Goal: Task Accomplishment & Management: Manage account settings

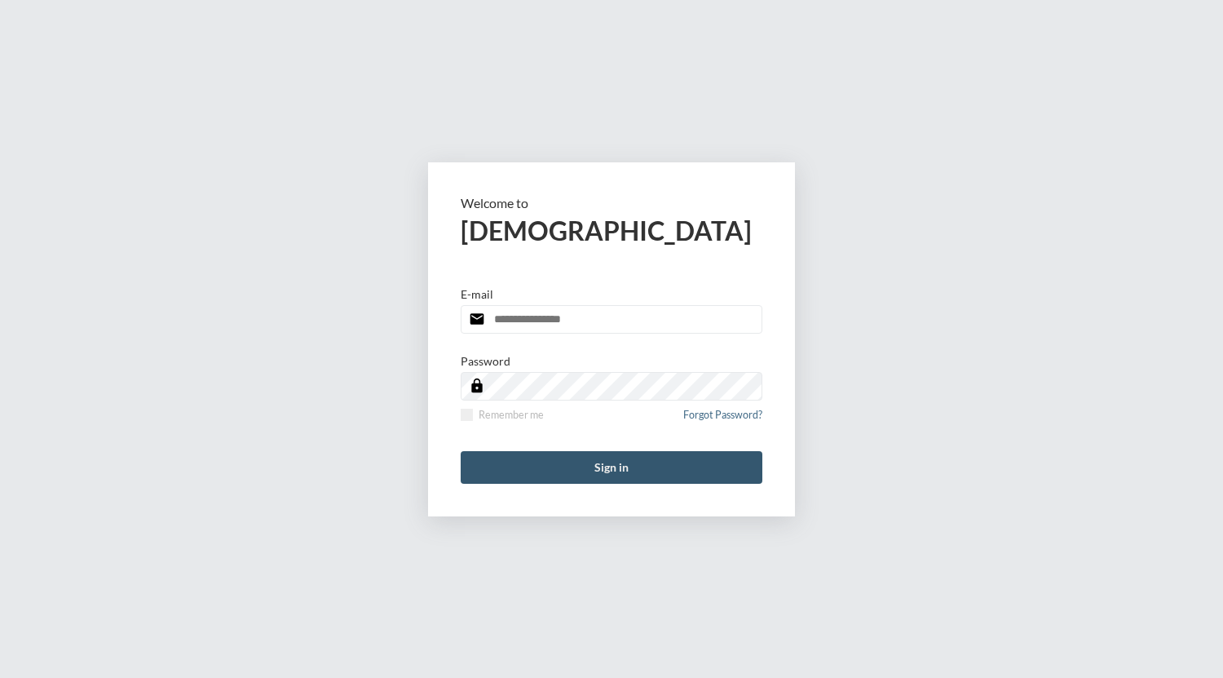
type input "**********"
click at [543, 472] on button "Sign in" at bounding box center [612, 467] width 302 height 33
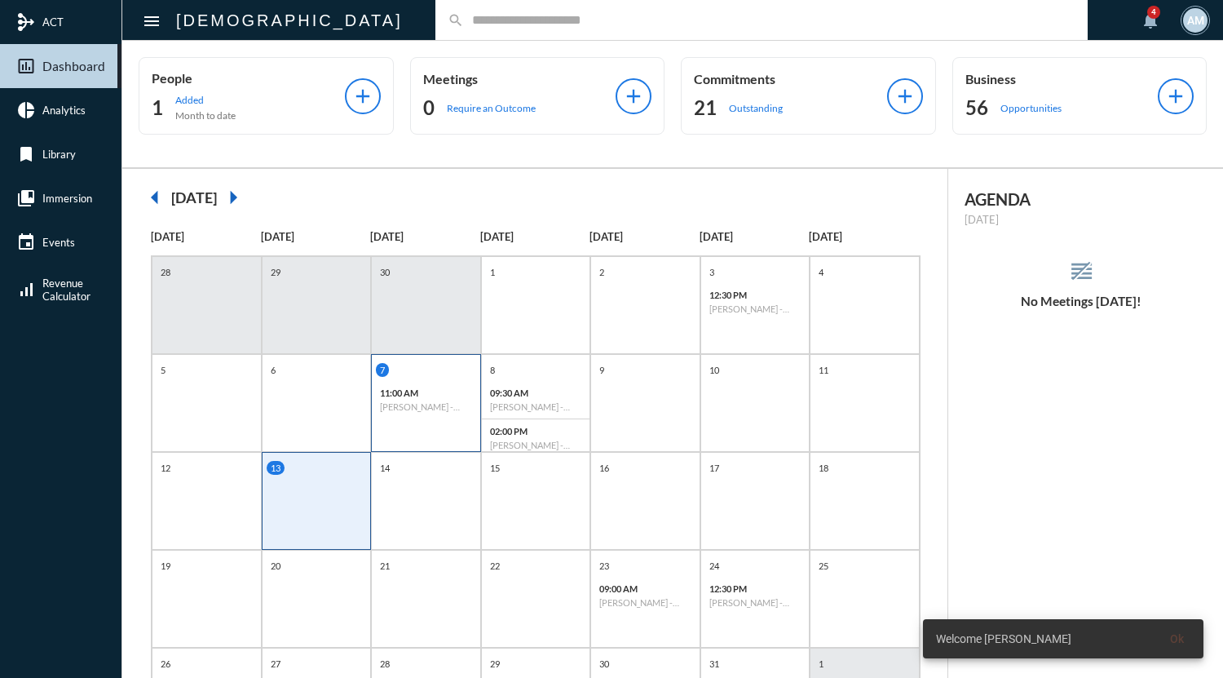
click at [416, 410] on h6 "[PERSON_NAME] - Possibility" at bounding box center [426, 406] width 92 height 11
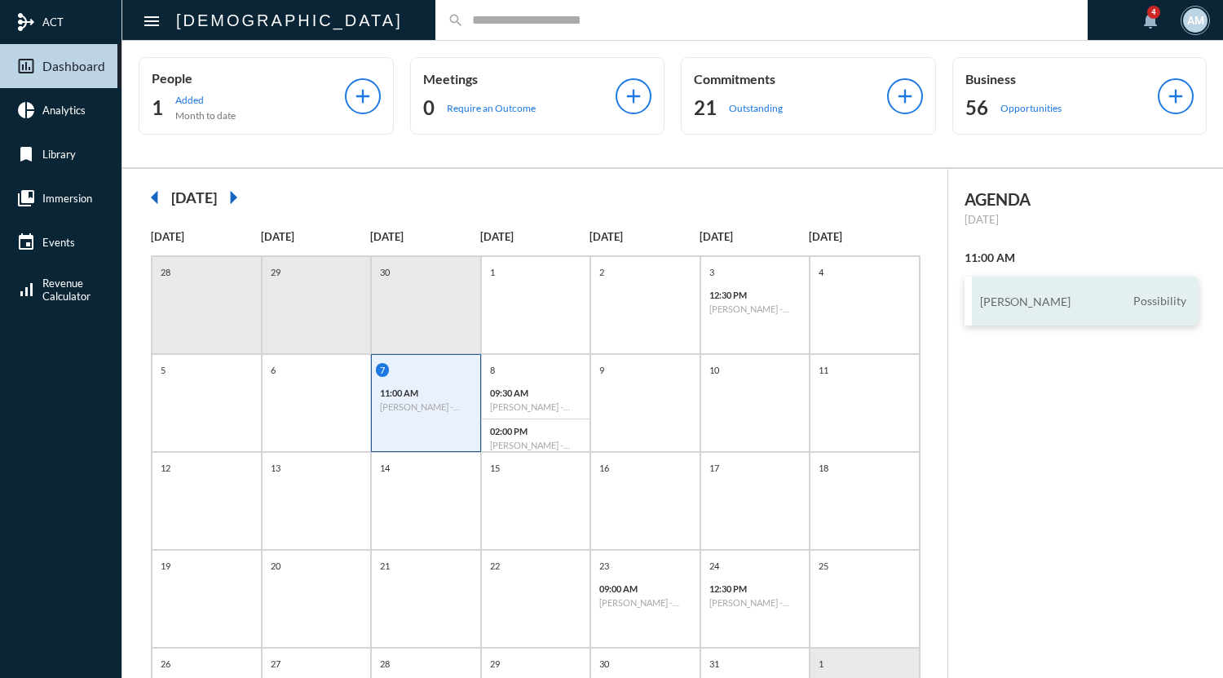
click at [1044, 307] on div "[PERSON_NAME] Possibility" at bounding box center [1081, 300] width 235 height 49
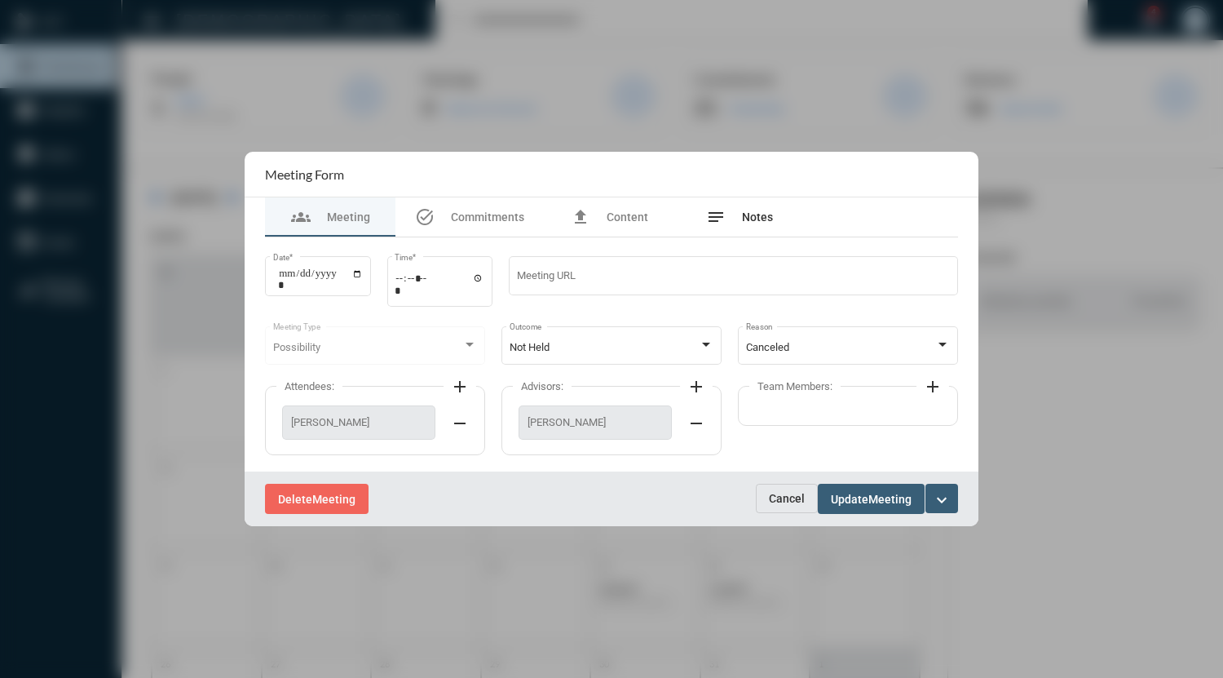
click at [762, 219] on span "Notes" at bounding box center [757, 216] width 31 height 13
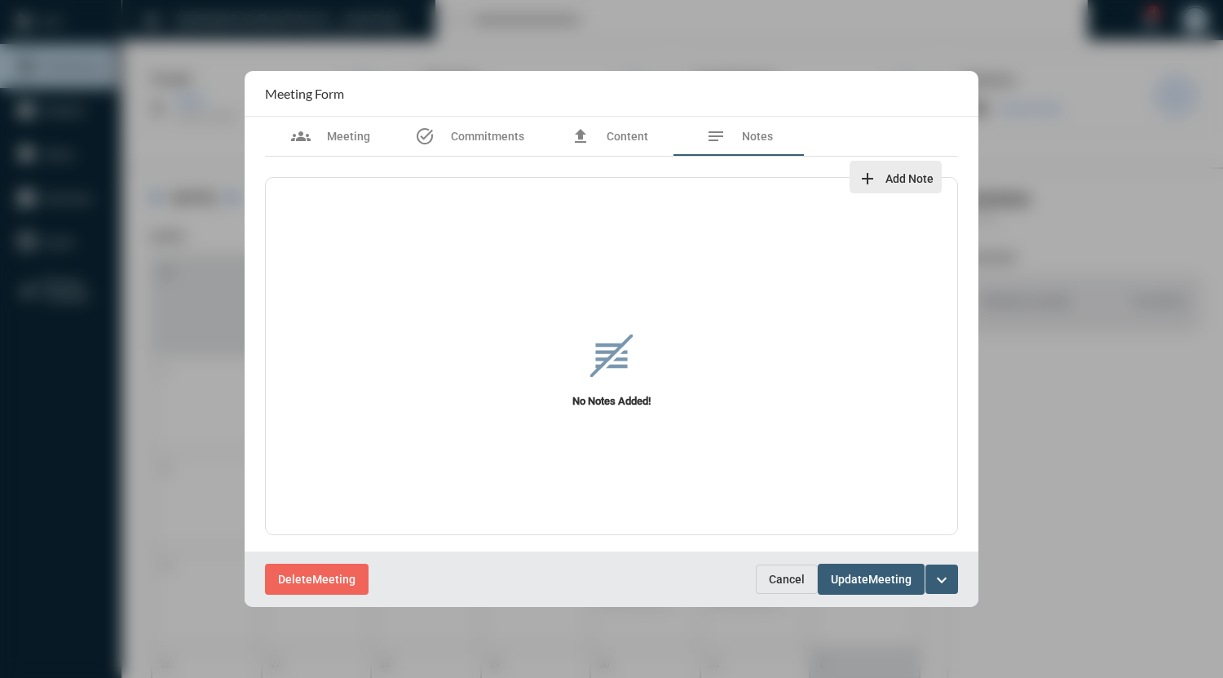
click at [870, 178] on mat-icon "add" at bounding box center [868, 179] width 20 height 20
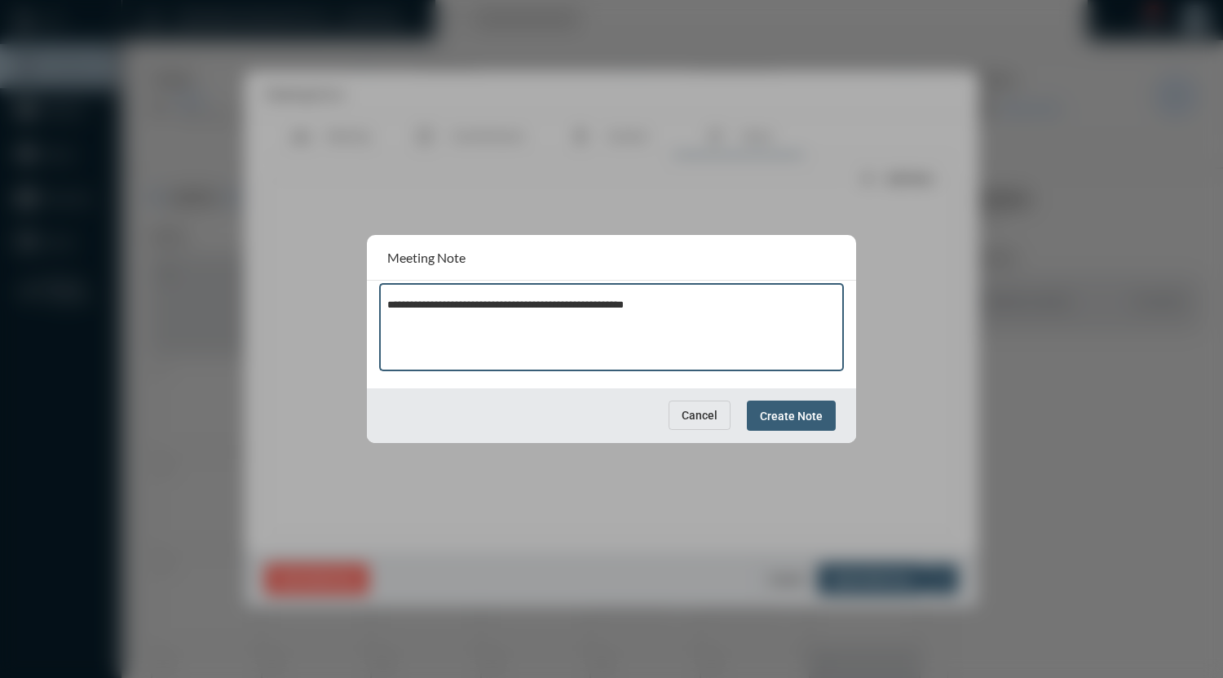
type textarea "**********"
click at [784, 426] on button "Create Note" at bounding box center [791, 415] width 89 height 30
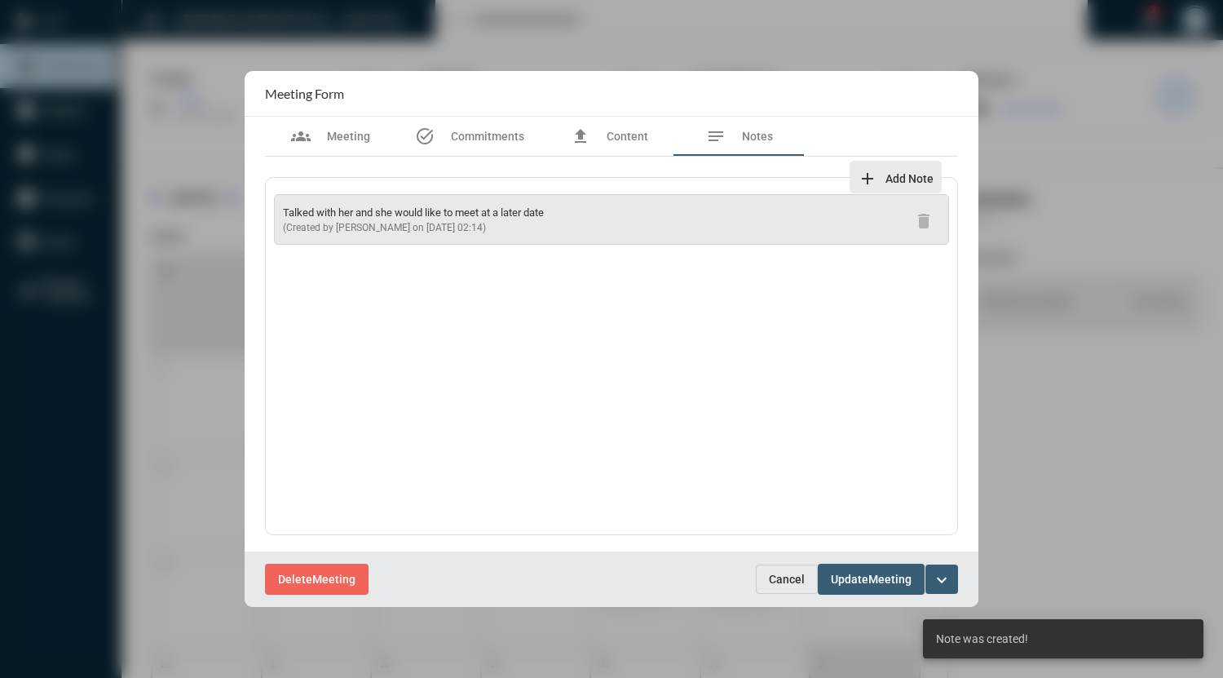
click at [841, 587] on button "Update Meeting" at bounding box center [871, 578] width 107 height 30
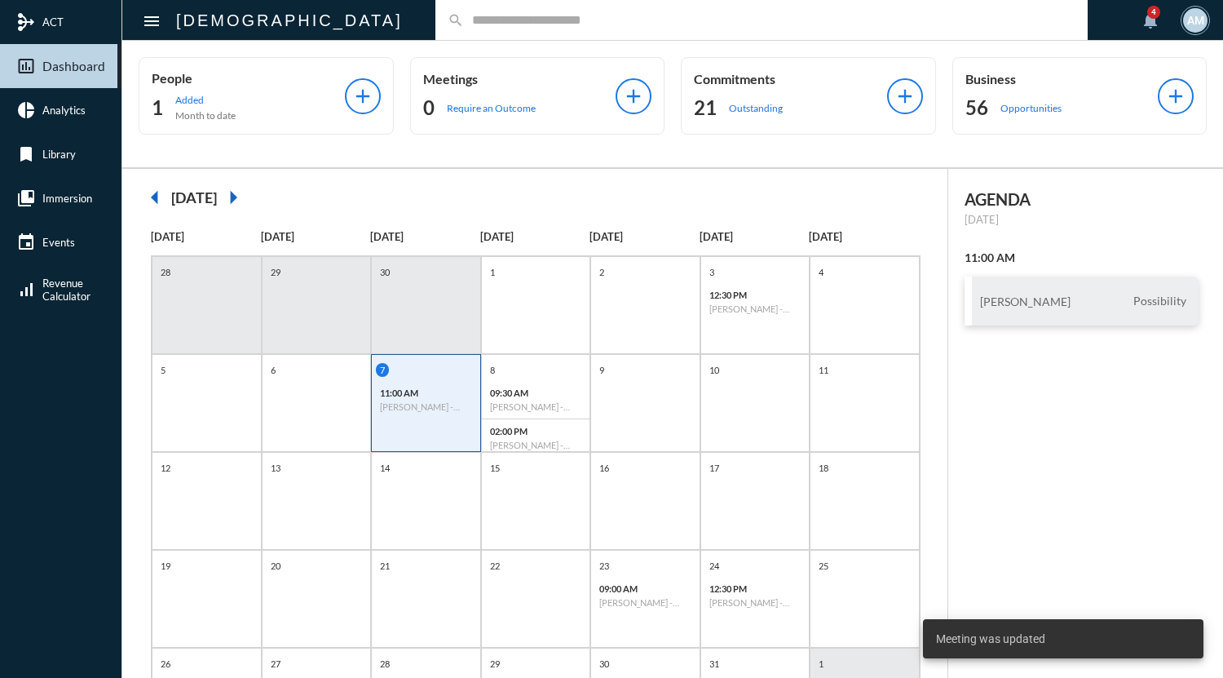
click at [566, 20] on input "text" at bounding box center [769, 20] width 611 height 14
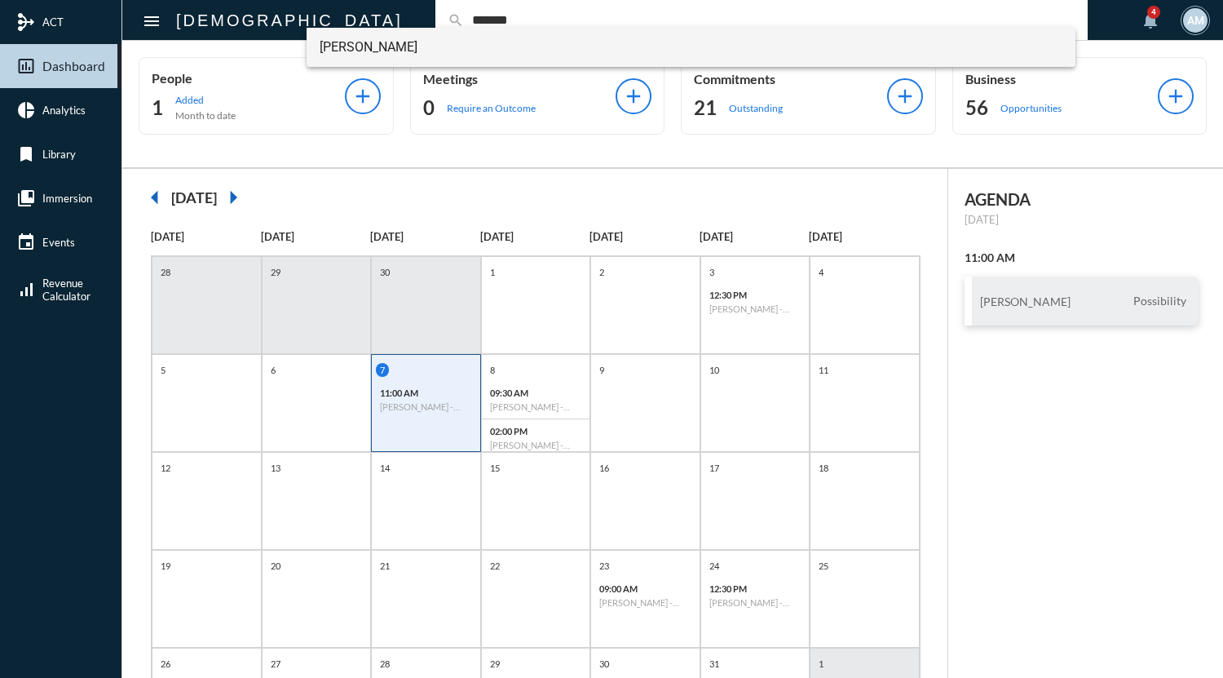
type input "*******"
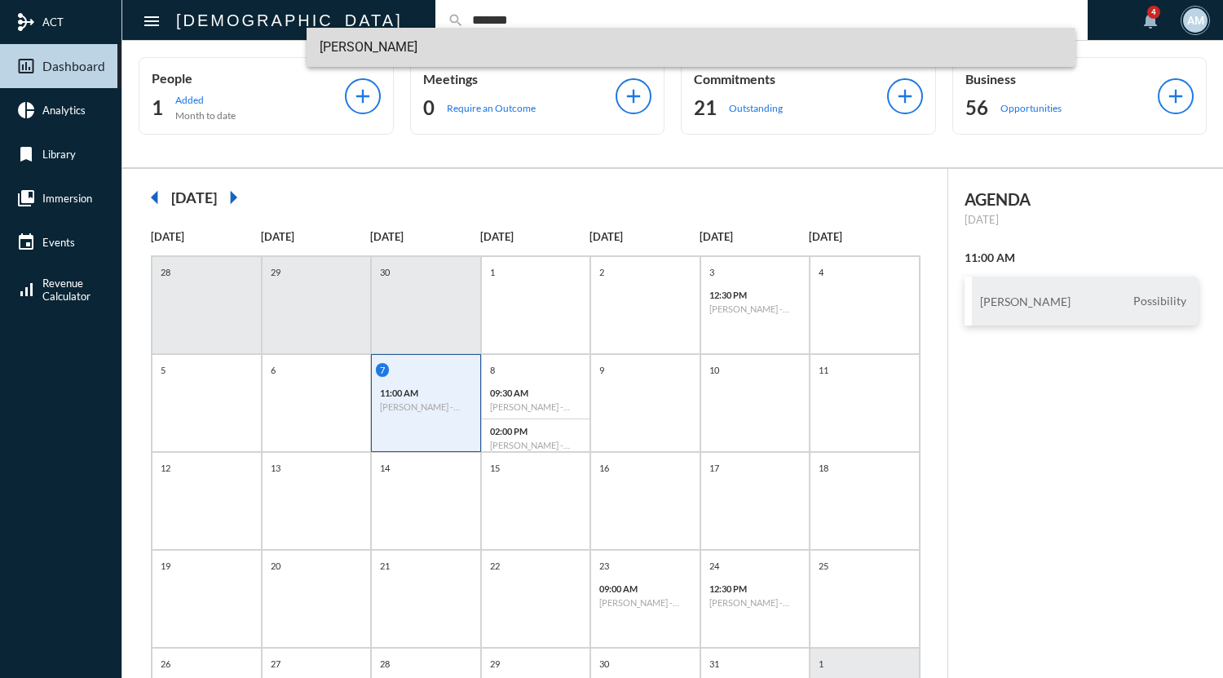
click at [406, 49] on span "[PERSON_NAME]" at bounding box center [691, 47] width 743 height 39
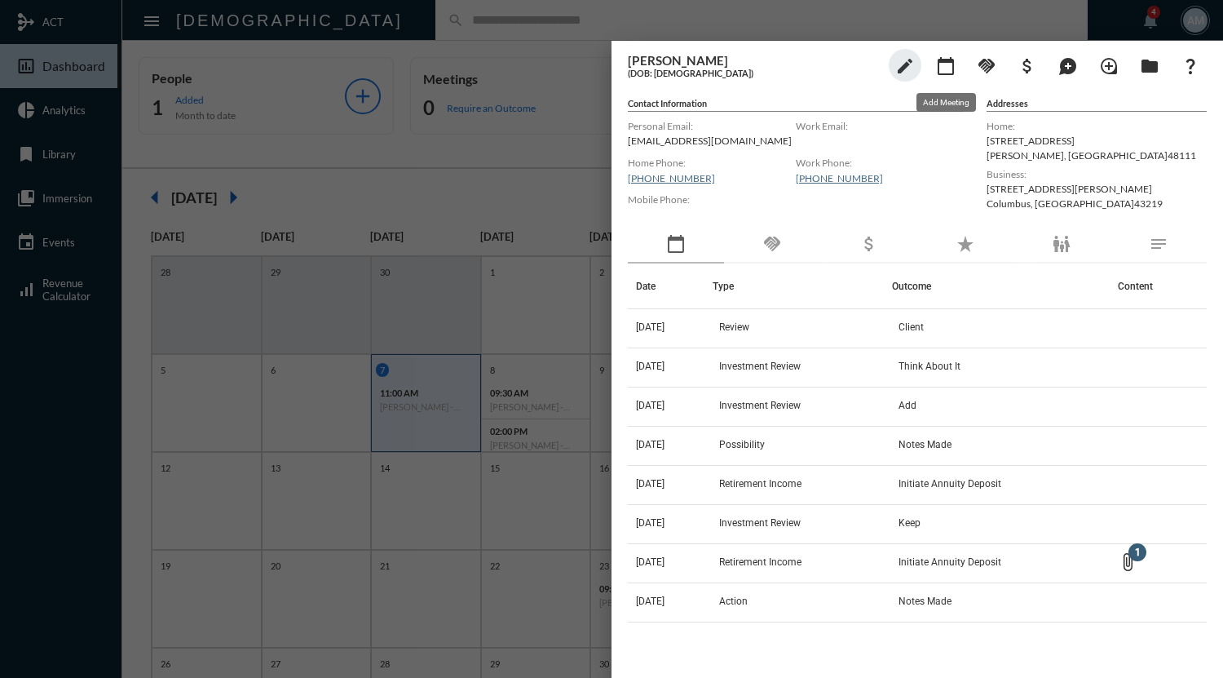
click at [947, 66] on mat-icon "calendar_today" at bounding box center [946, 66] width 20 height 20
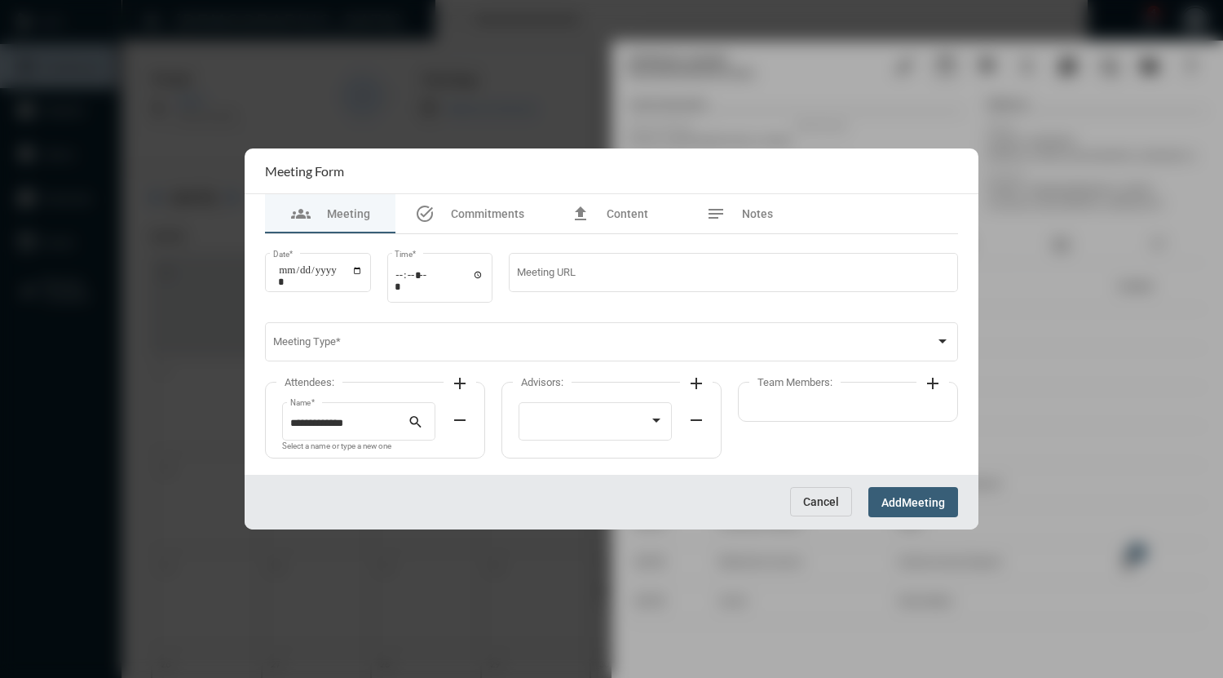
click at [649, 175] on section "Meeting Form" at bounding box center [612, 171] width 734 height 46
click at [363, 271] on input "Date *" at bounding box center [320, 275] width 85 height 23
type input "**********"
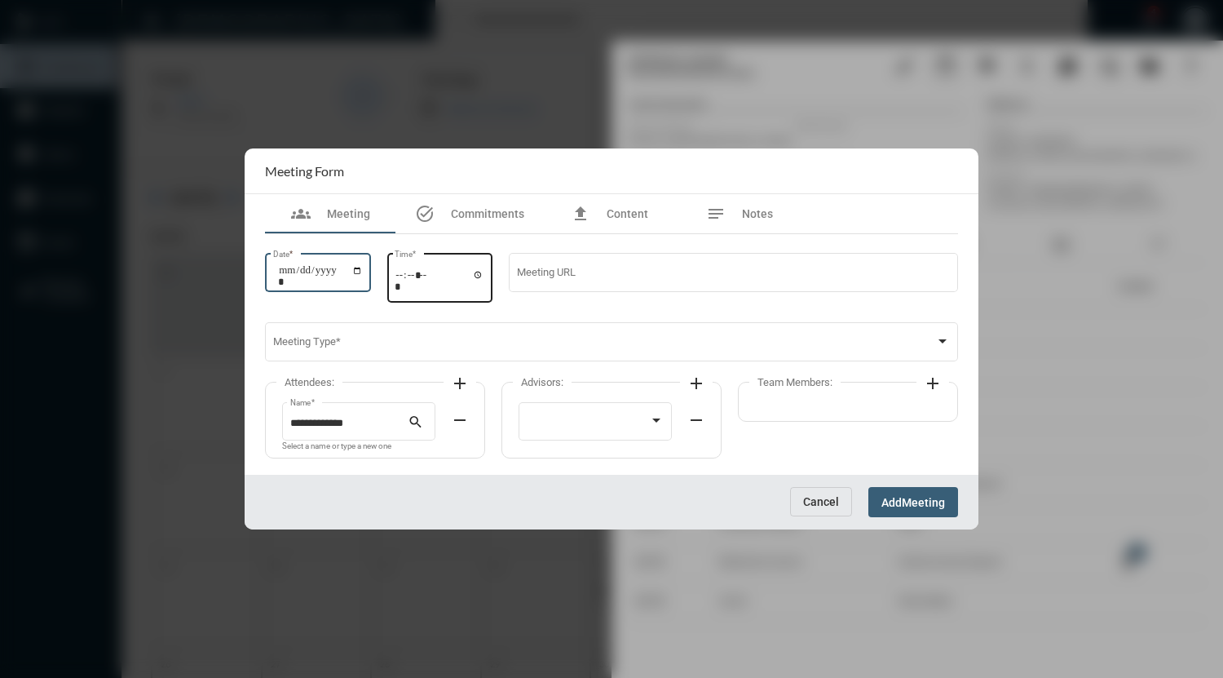
click at [399, 279] on div "Time *" at bounding box center [440, 276] width 106 height 52
type input "*****"
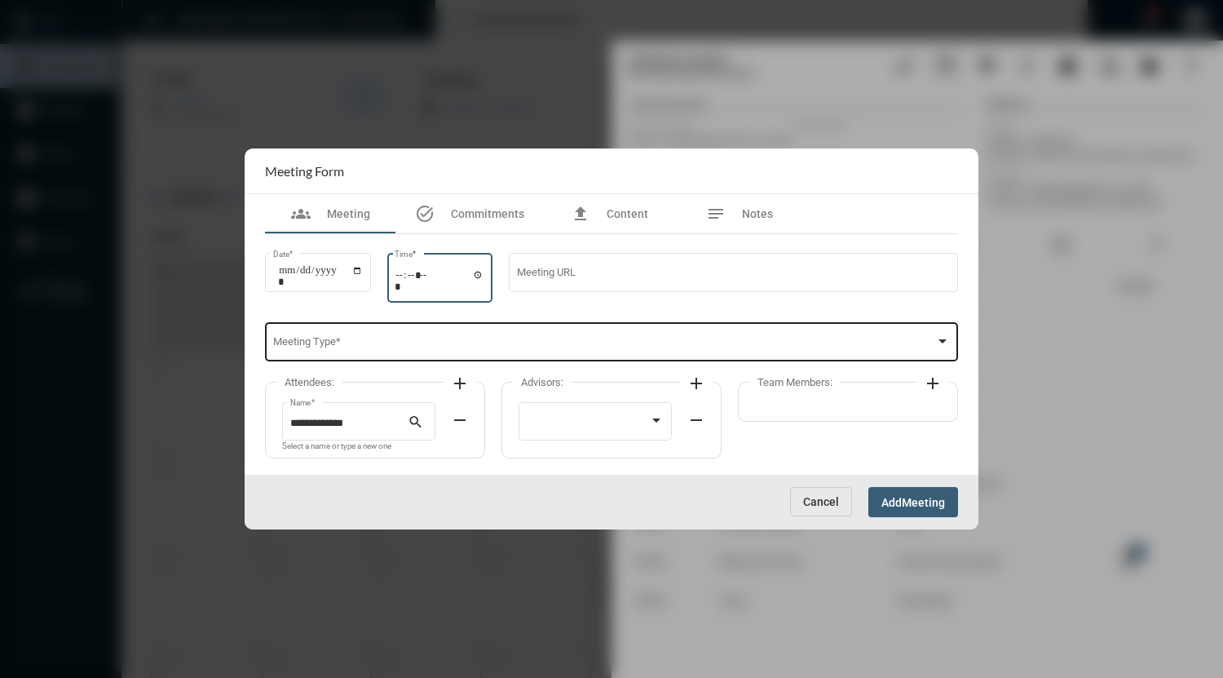
click at [517, 347] on span at bounding box center [604, 344] width 663 height 12
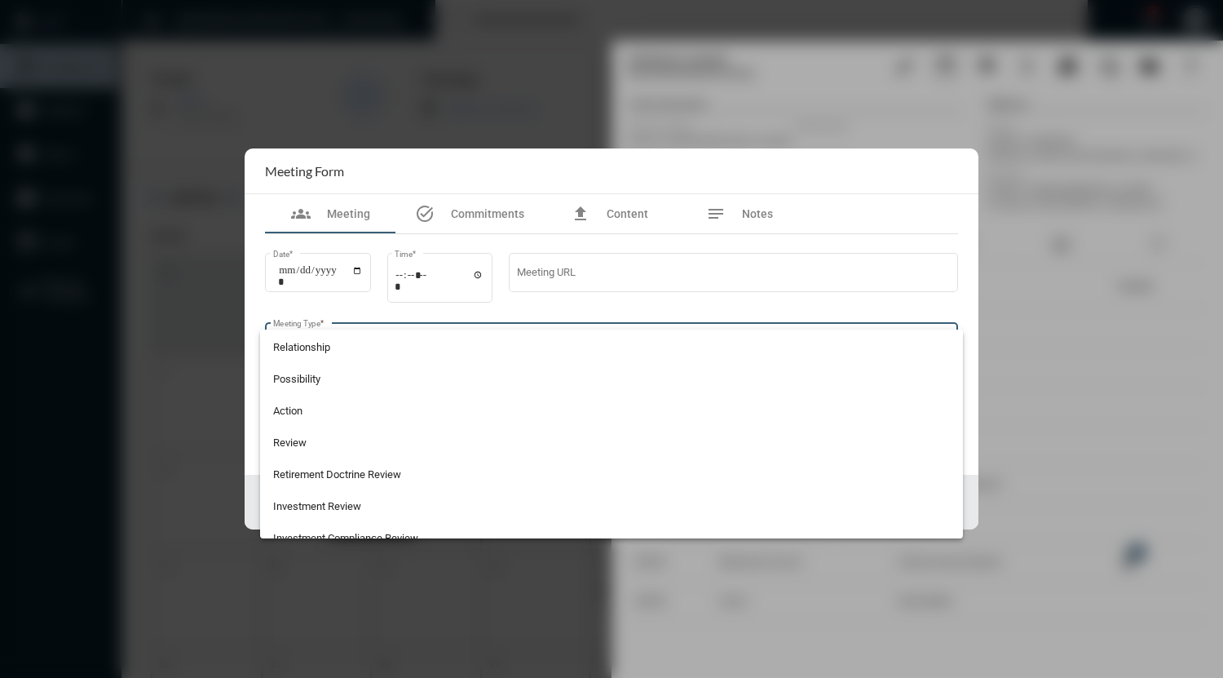
scroll to position [427, 0]
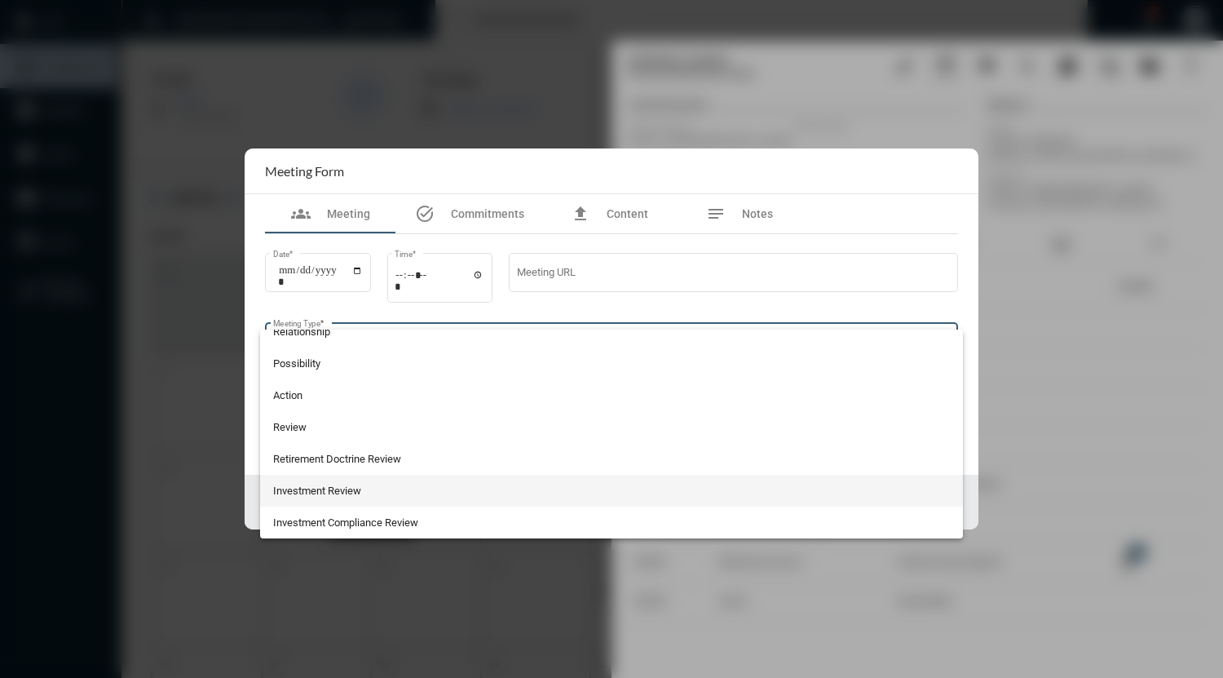
click at [379, 488] on span "Investment Review" at bounding box center [612, 491] width 678 height 32
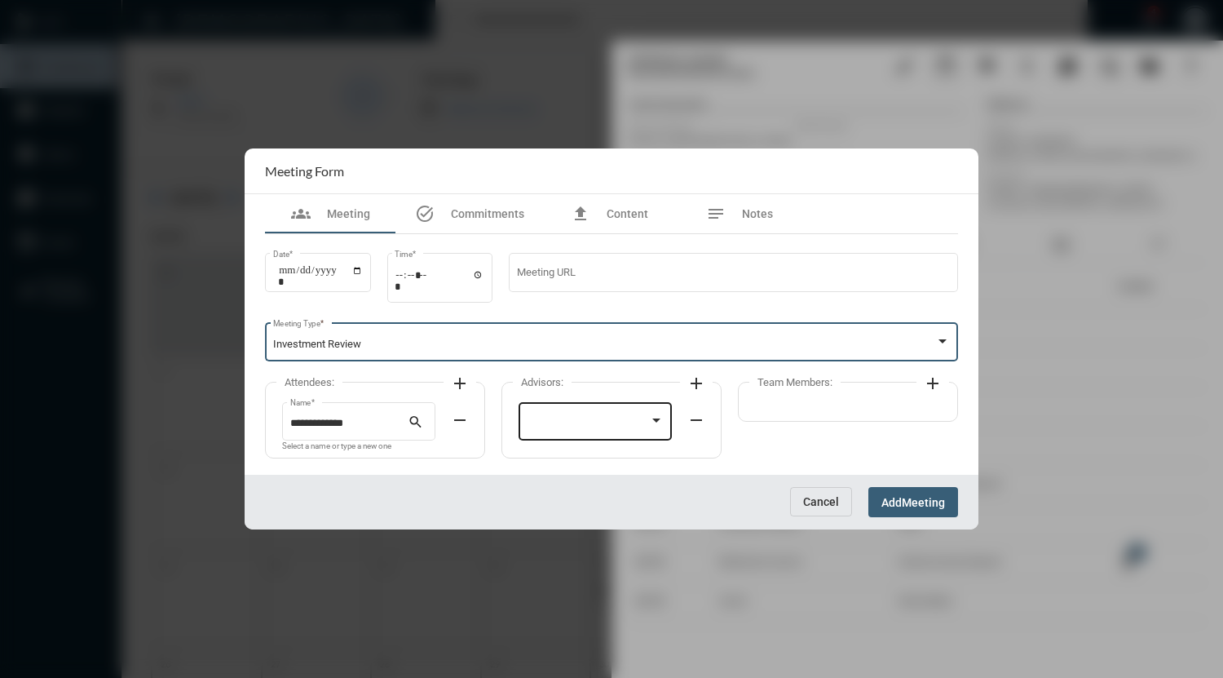
click at [624, 413] on div at bounding box center [596, 420] width 138 height 42
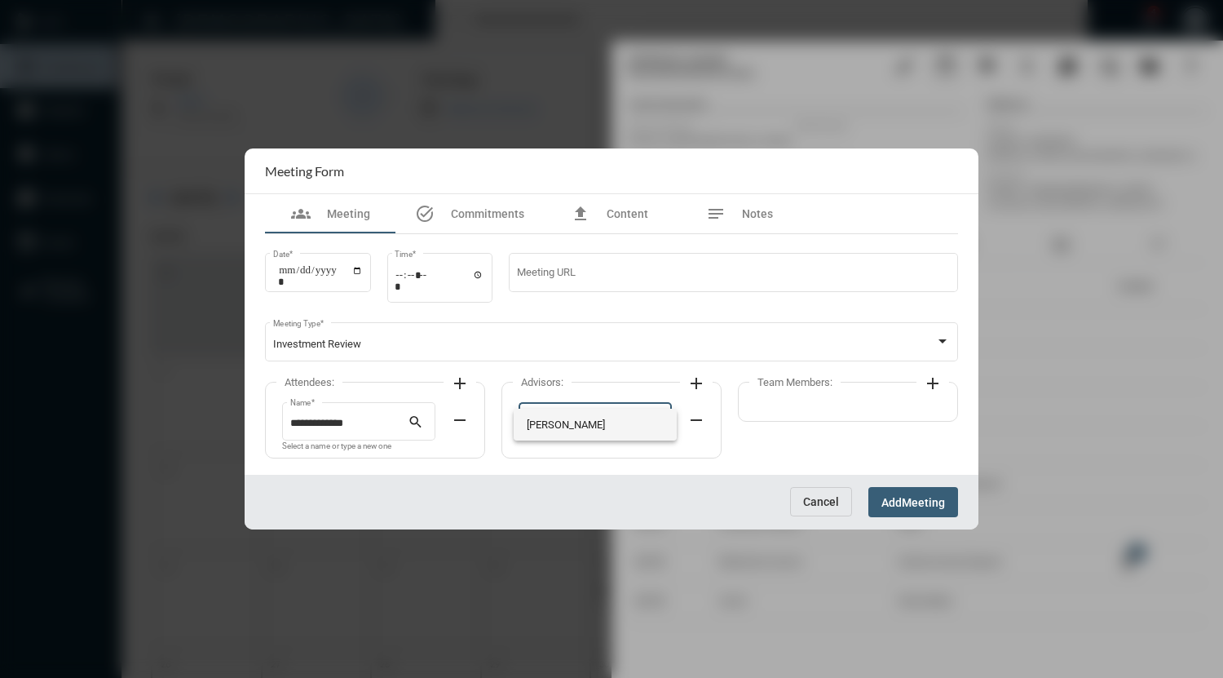
click at [585, 423] on span "[PERSON_NAME]" at bounding box center [596, 424] width 138 height 32
click at [920, 505] on span "Meeting" at bounding box center [923, 502] width 43 height 13
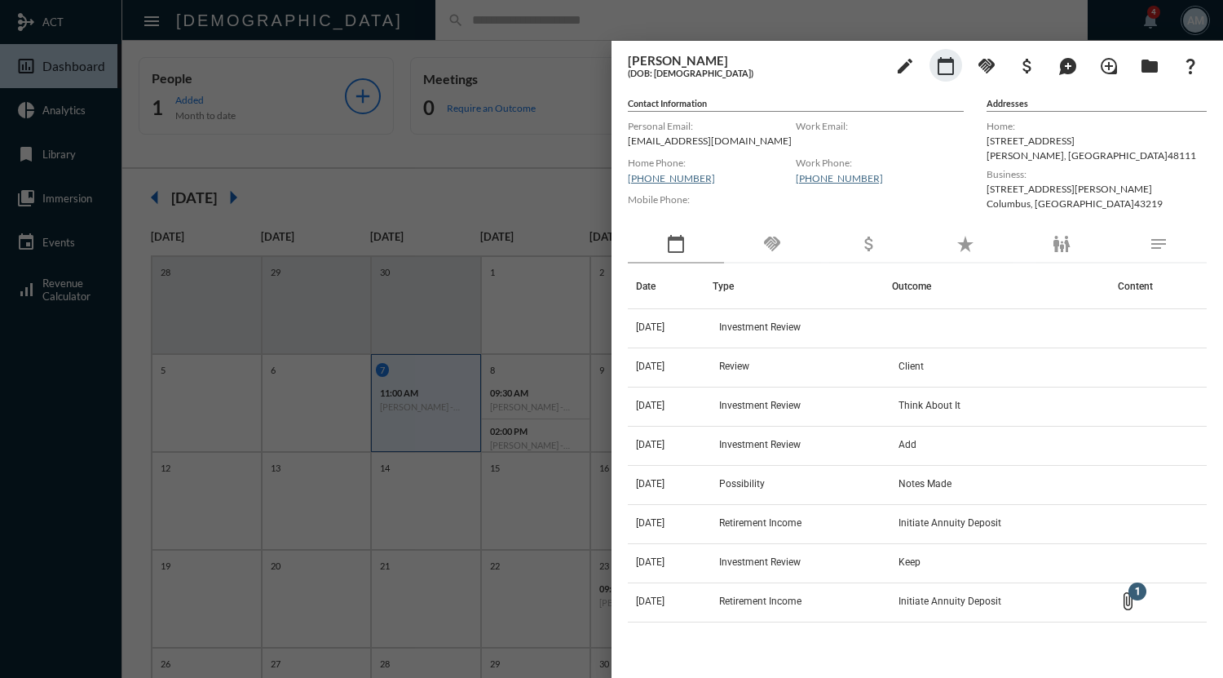
click at [505, 24] on div at bounding box center [611, 339] width 1223 height 678
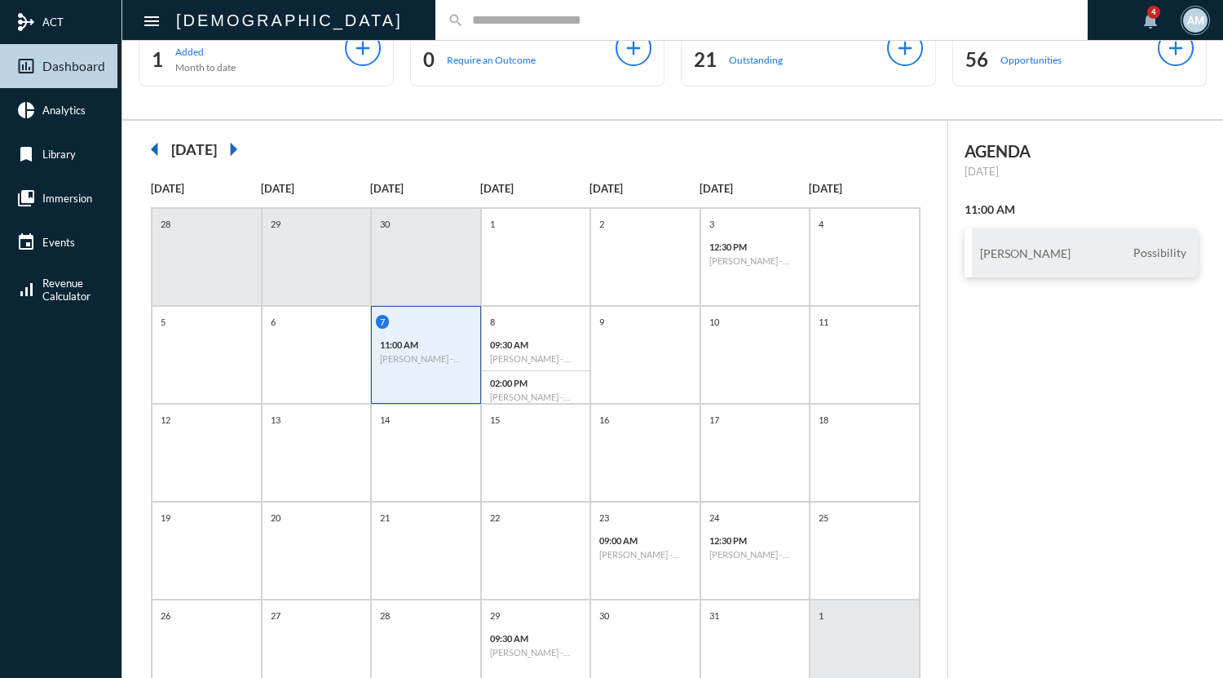
scroll to position [71, 0]
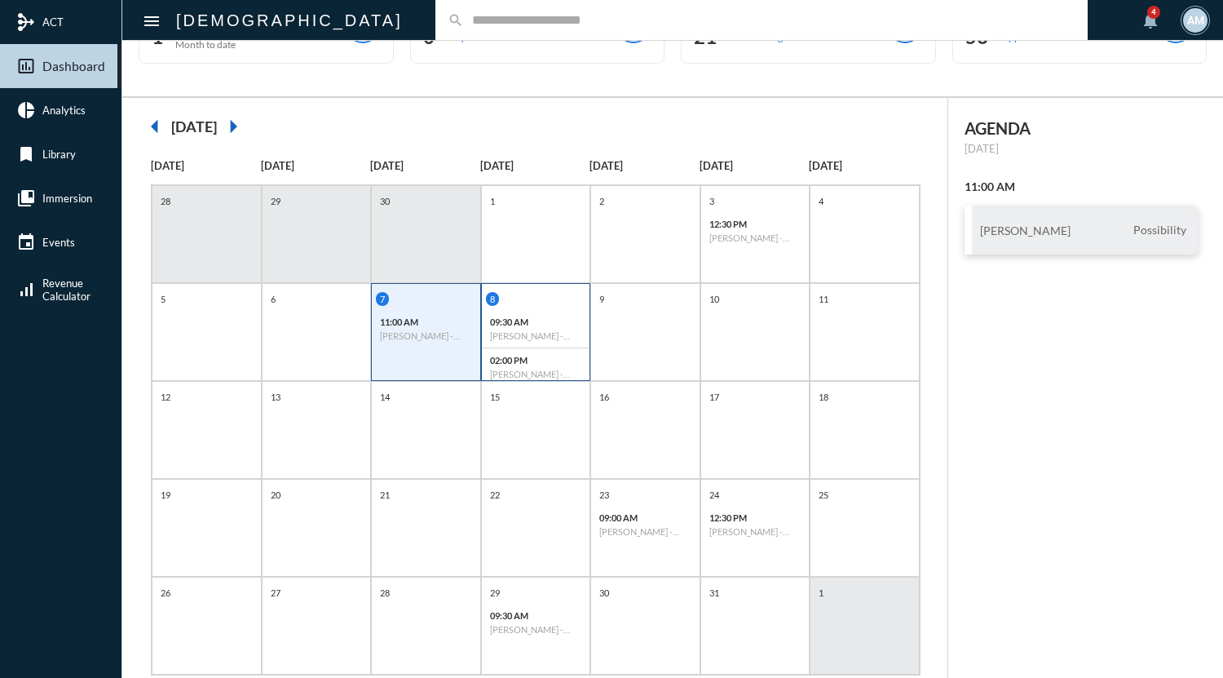
click at [528, 294] on div "8" at bounding box center [538, 299] width 104 height 14
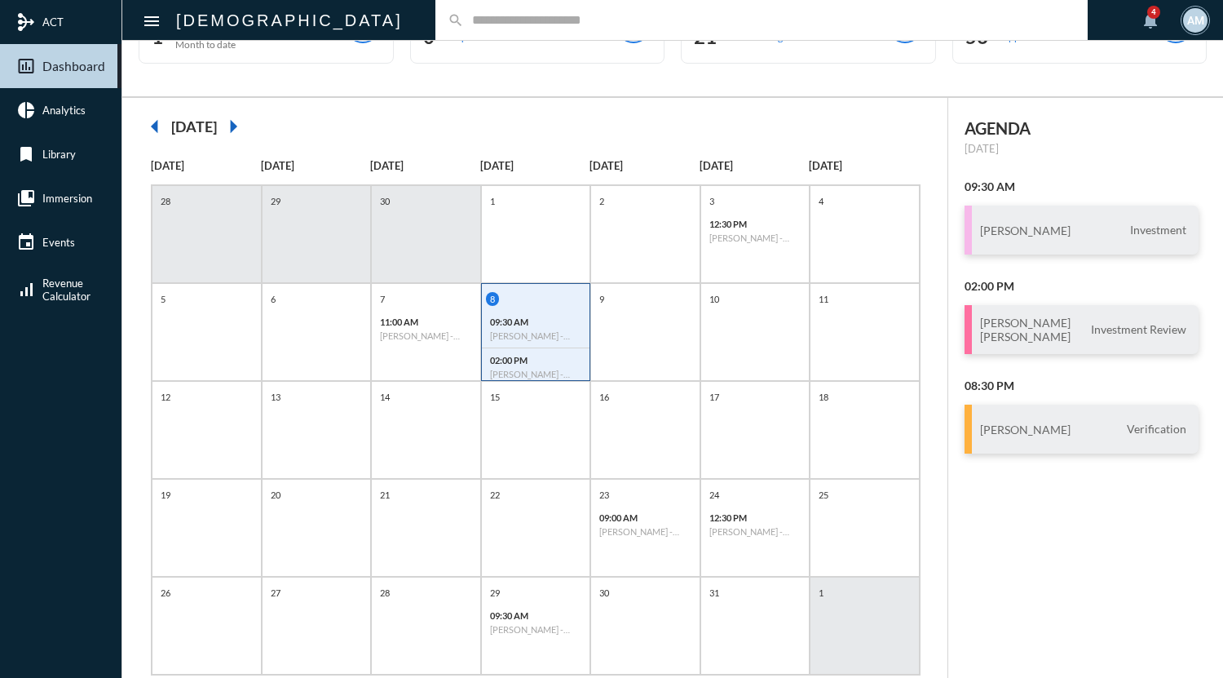
click at [464, 18] on input "text" at bounding box center [769, 20] width 611 height 14
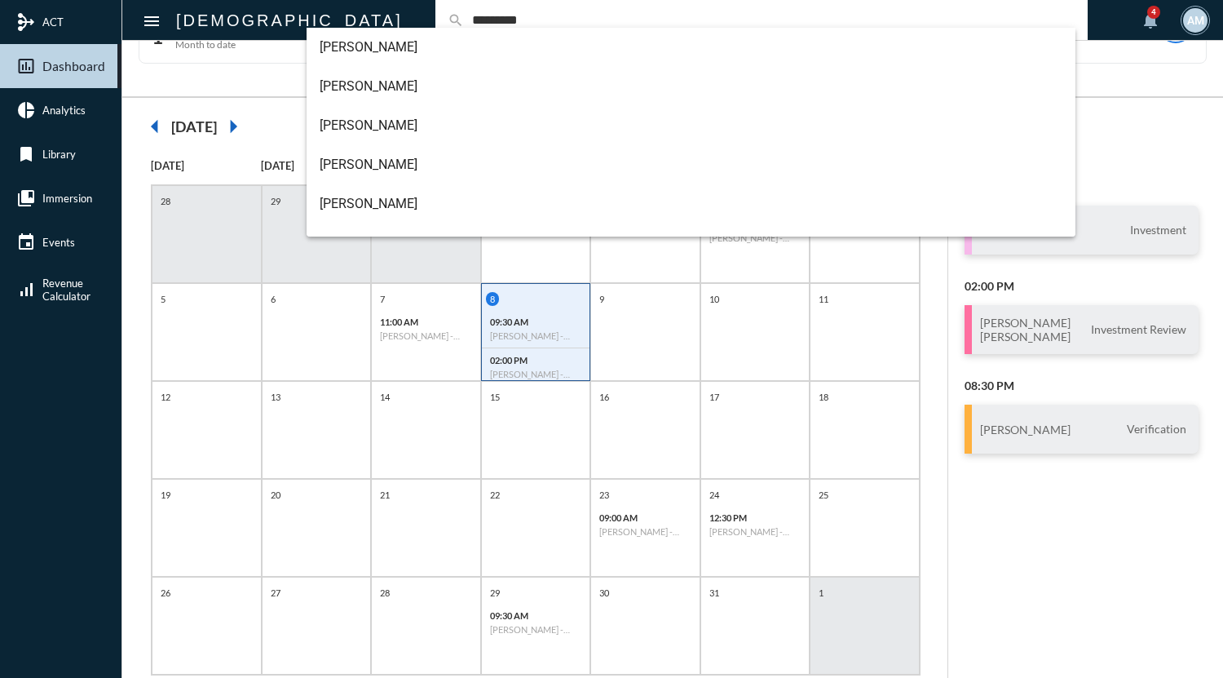
type input "*********"
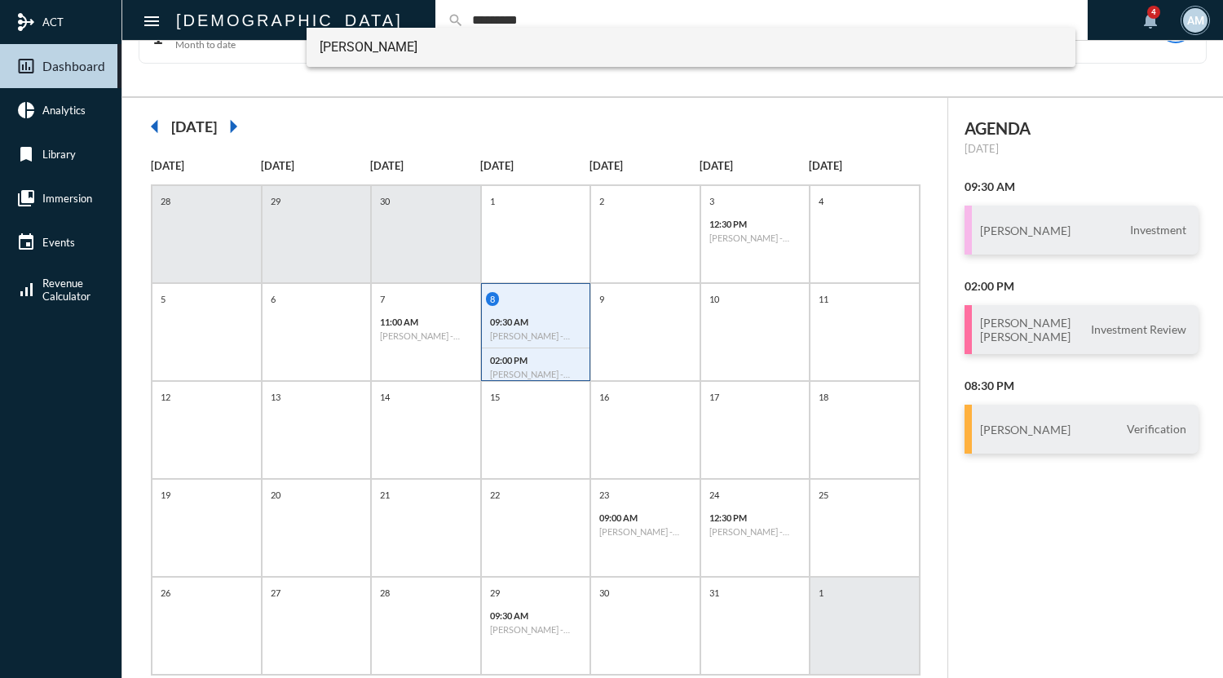
click at [351, 42] on span "[PERSON_NAME]" at bounding box center [691, 47] width 743 height 39
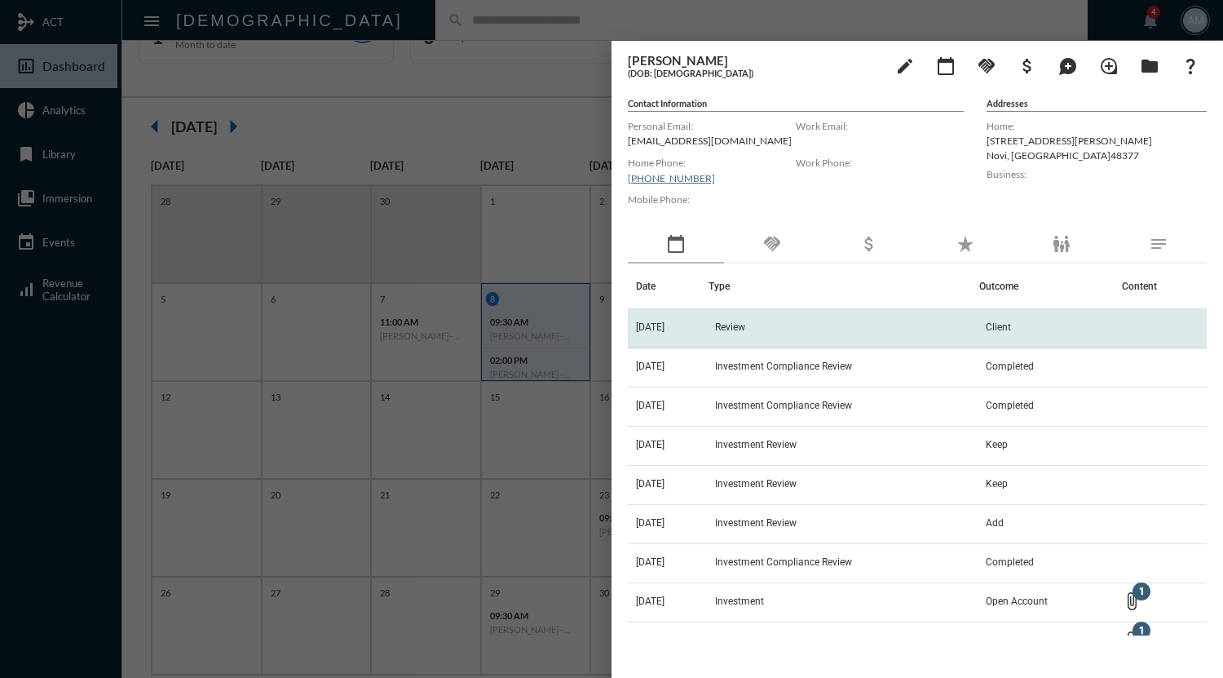
click at [745, 324] on span "Review" at bounding box center [730, 326] width 30 height 11
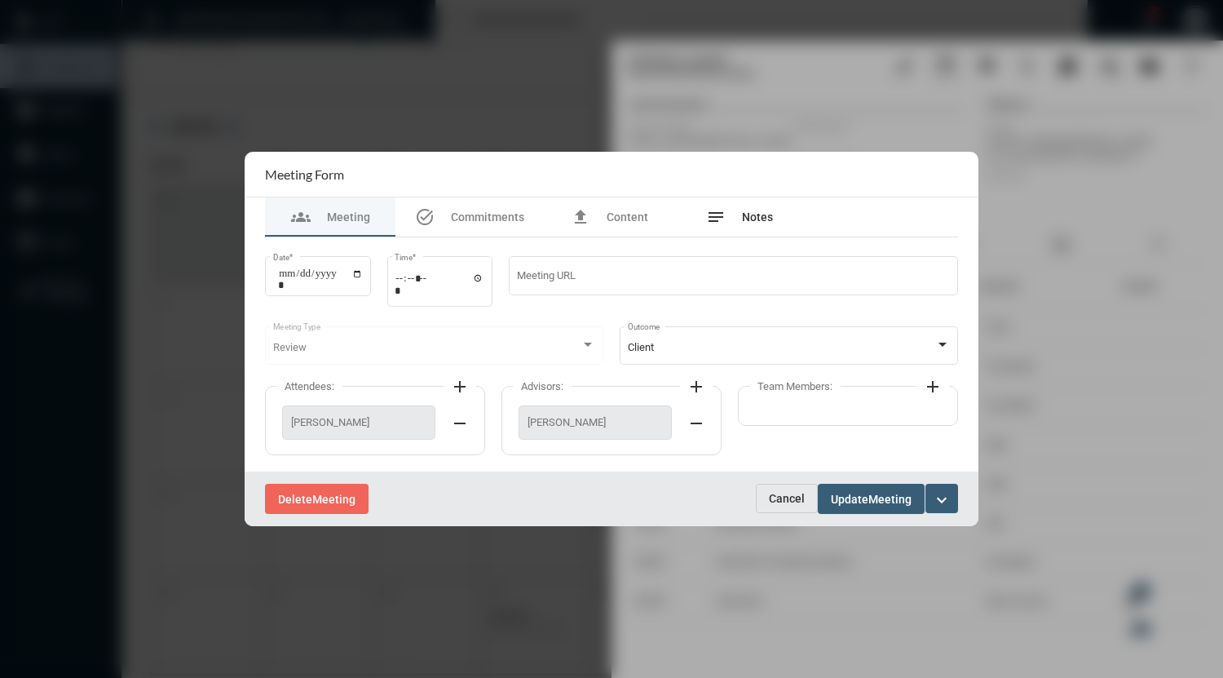
click at [757, 218] on span "Notes" at bounding box center [757, 216] width 31 height 13
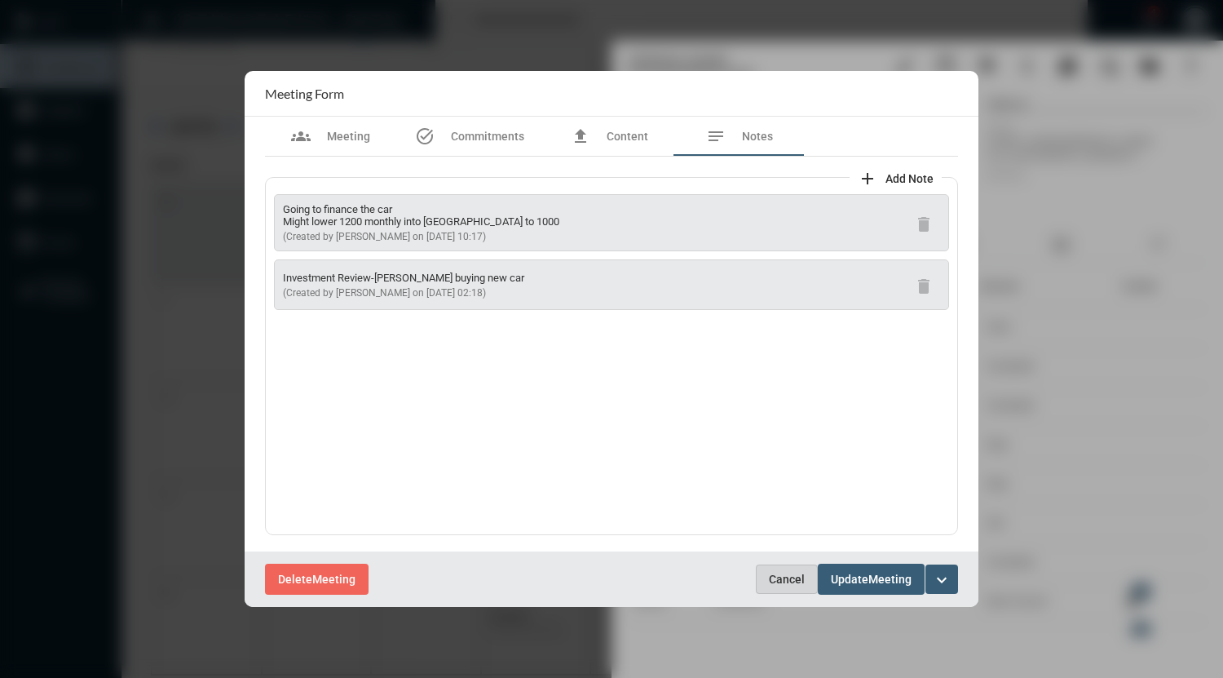
click at [788, 580] on span "Cancel" at bounding box center [787, 578] width 36 height 13
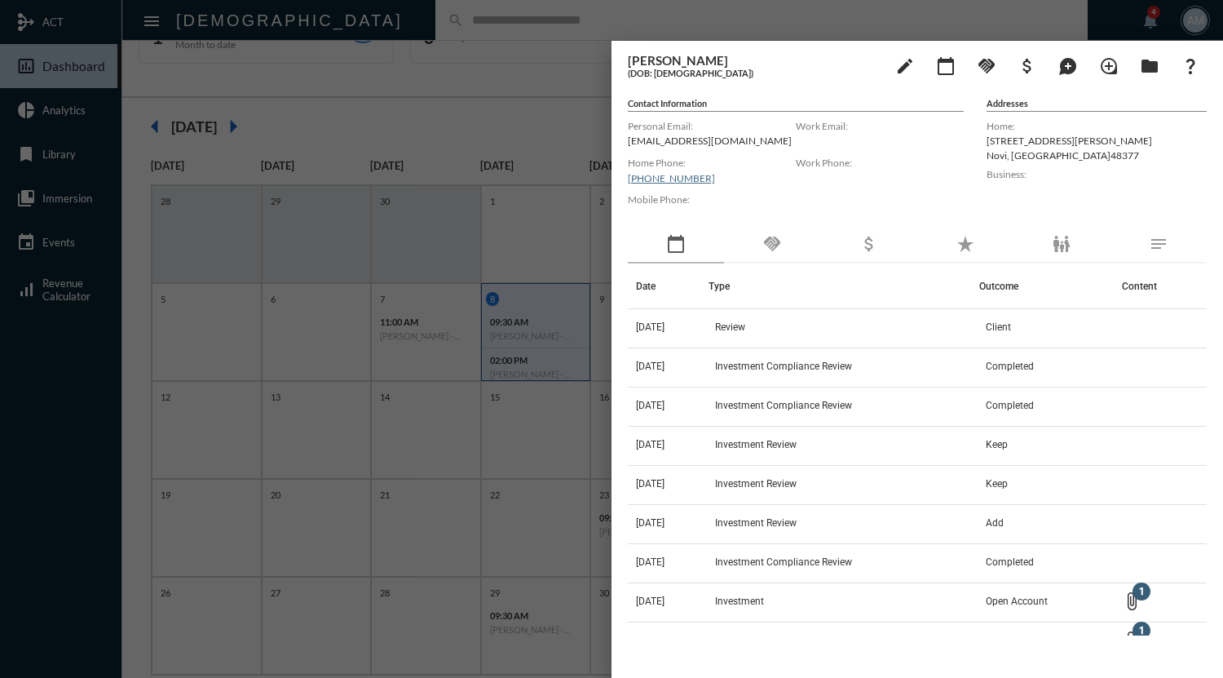
click at [567, 24] on div at bounding box center [611, 339] width 1223 height 678
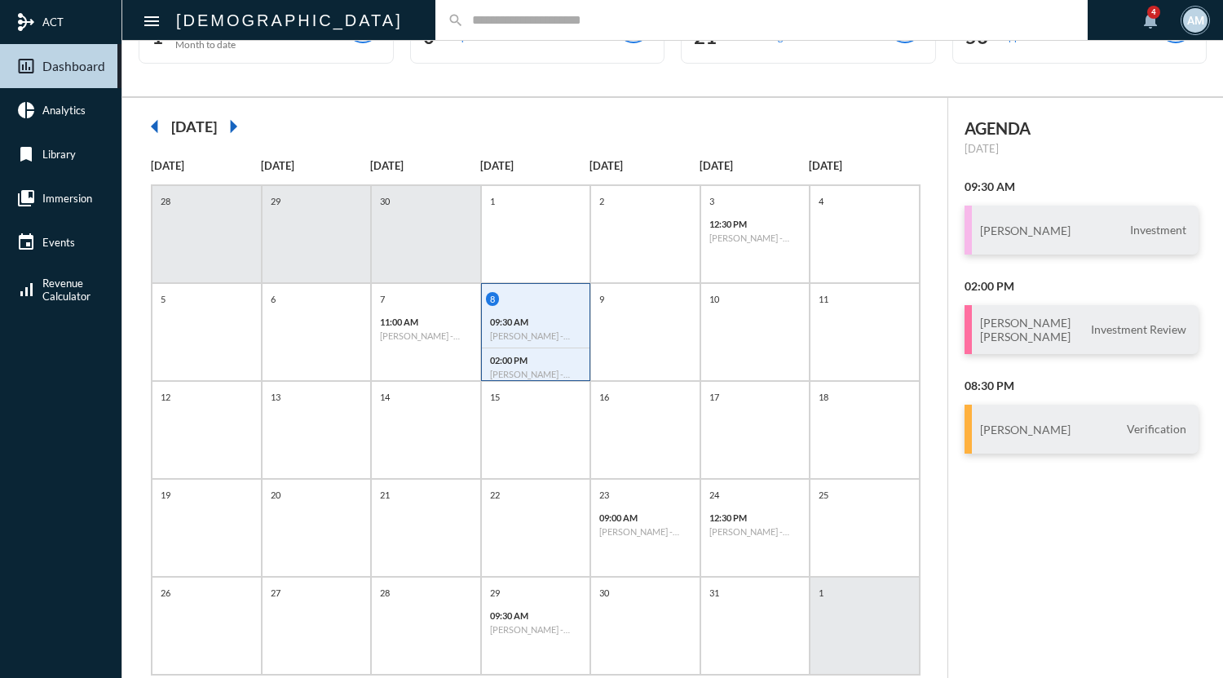
drag, startPoint x: 1222, startPoint y: 193, endPoint x: 814, endPoint y: 112, distance: 415.7
click at [814, 112] on div "arrow_left [DATE] arrow_right" at bounding box center [535, 126] width 792 height 33
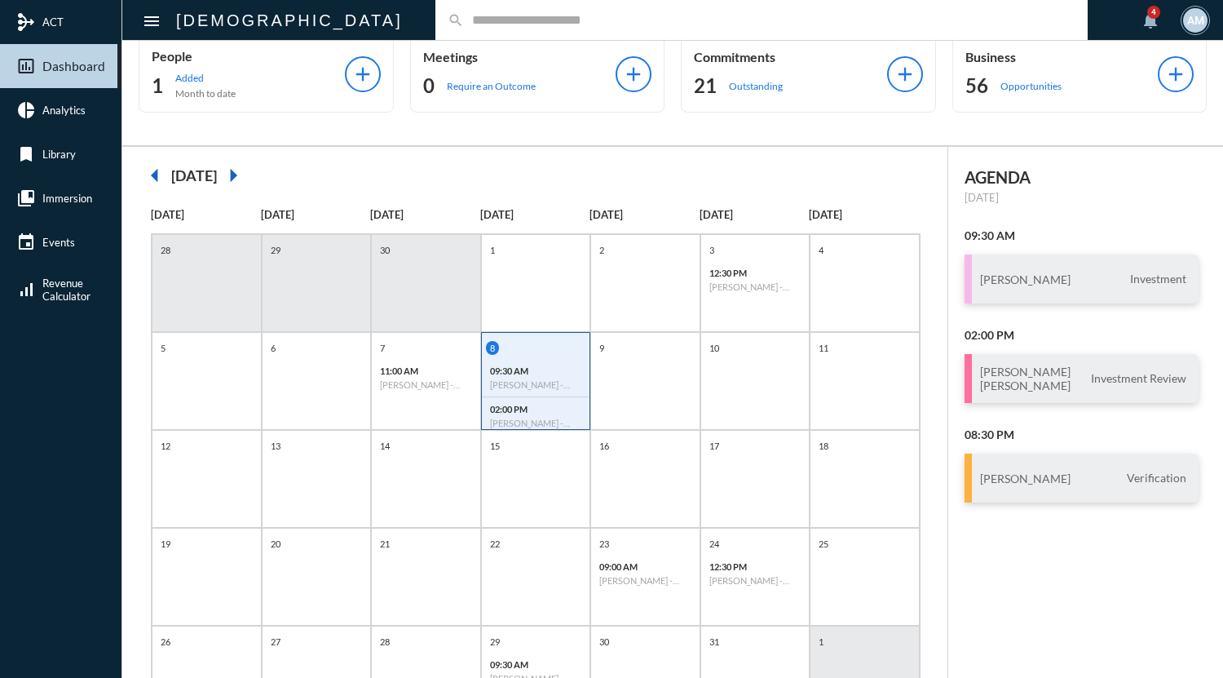
scroll to position [0, 0]
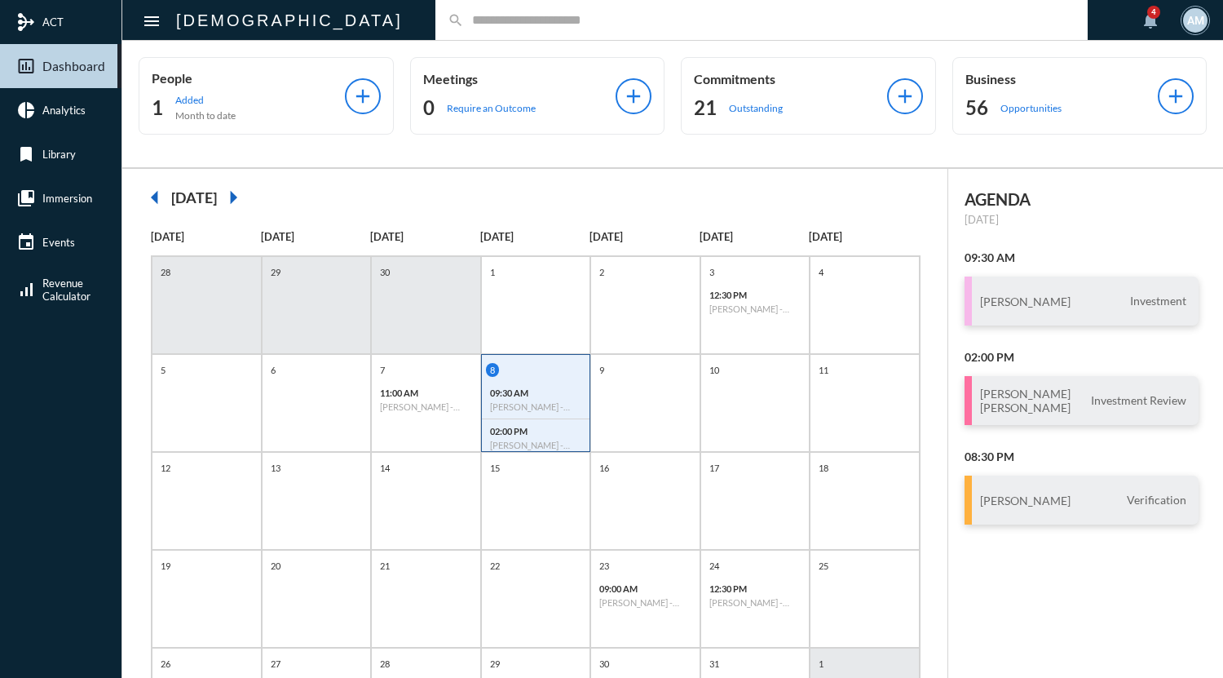
click at [487, 24] on input "text" at bounding box center [769, 20] width 611 height 14
type input "*******"
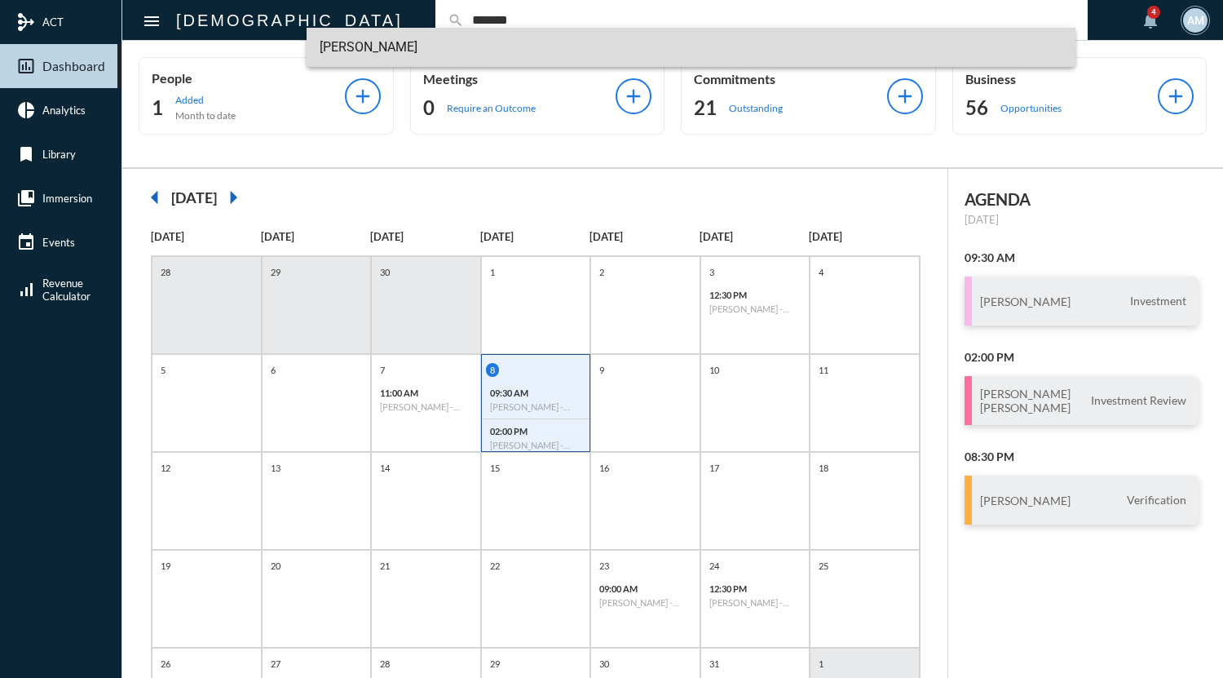
click at [398, 41] on span "[PERSON_NAME]" at bounding box center [691, 47] width 743 height 39
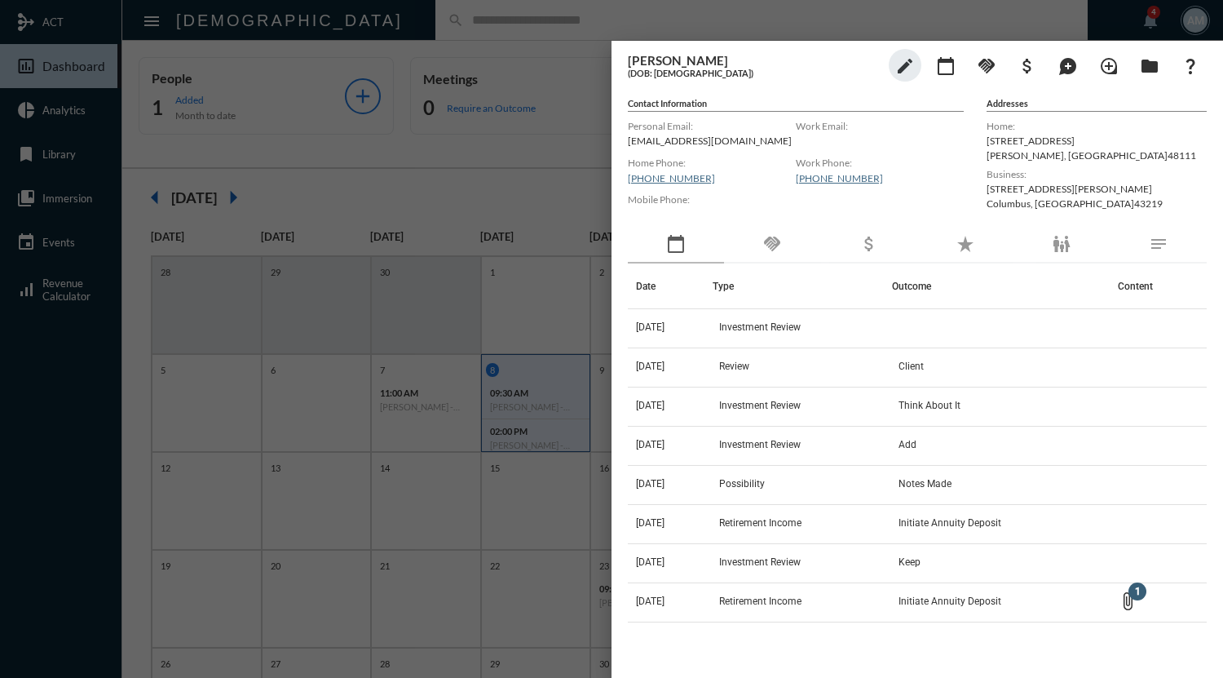
click at [531, 19] on div at bounding box center [611, 339] width 1223 height 678
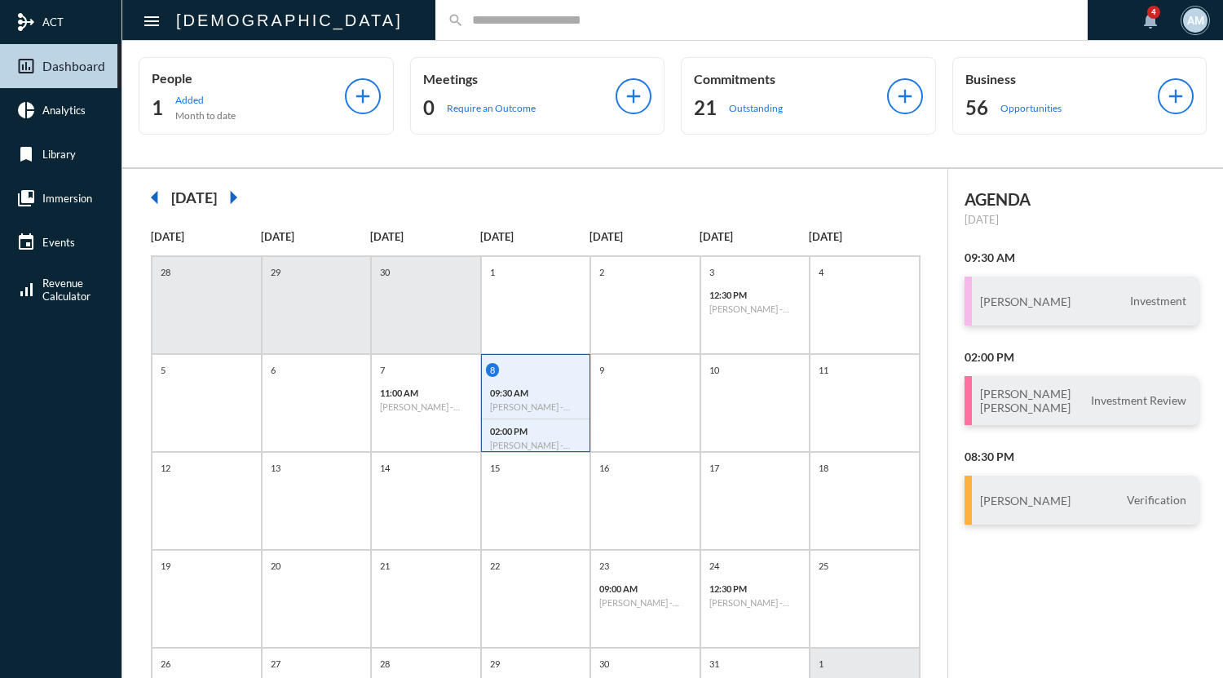
click at [531, 19] on input "text" at bounding box center [769, 20] width 611 height 14
type input "*******"
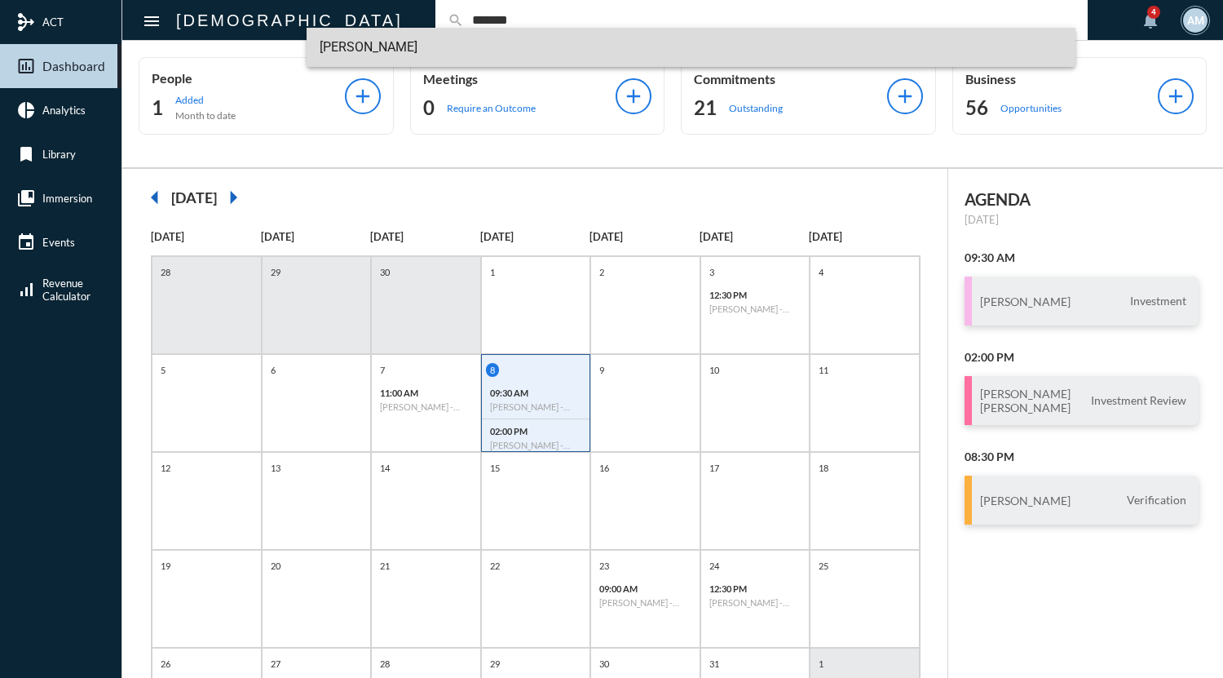
click at [398, 42] on span "[PERSON_NAME]" at bounding box center [691, 47] width 743 height 39
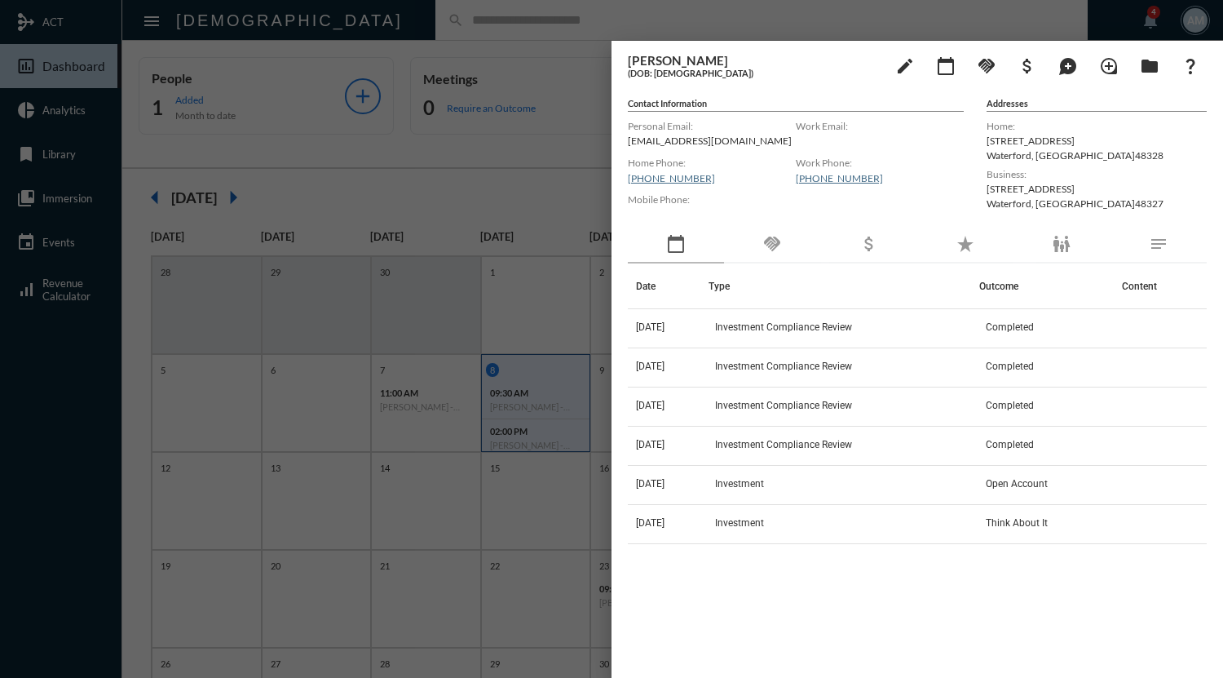
click at [558, 18] on div at bounding box center [611, 339] width 1223 height 678
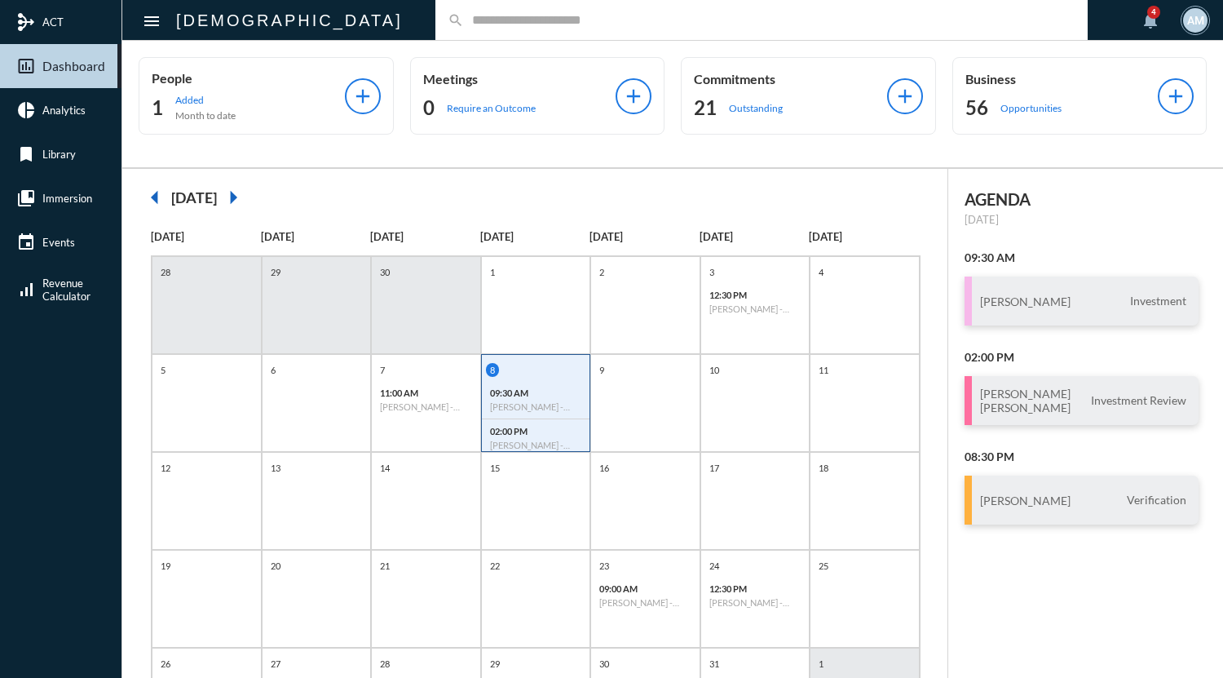
click at [522, 20] on input "text" at bounding box center [769, 20] width 611 height 14
type input "***"
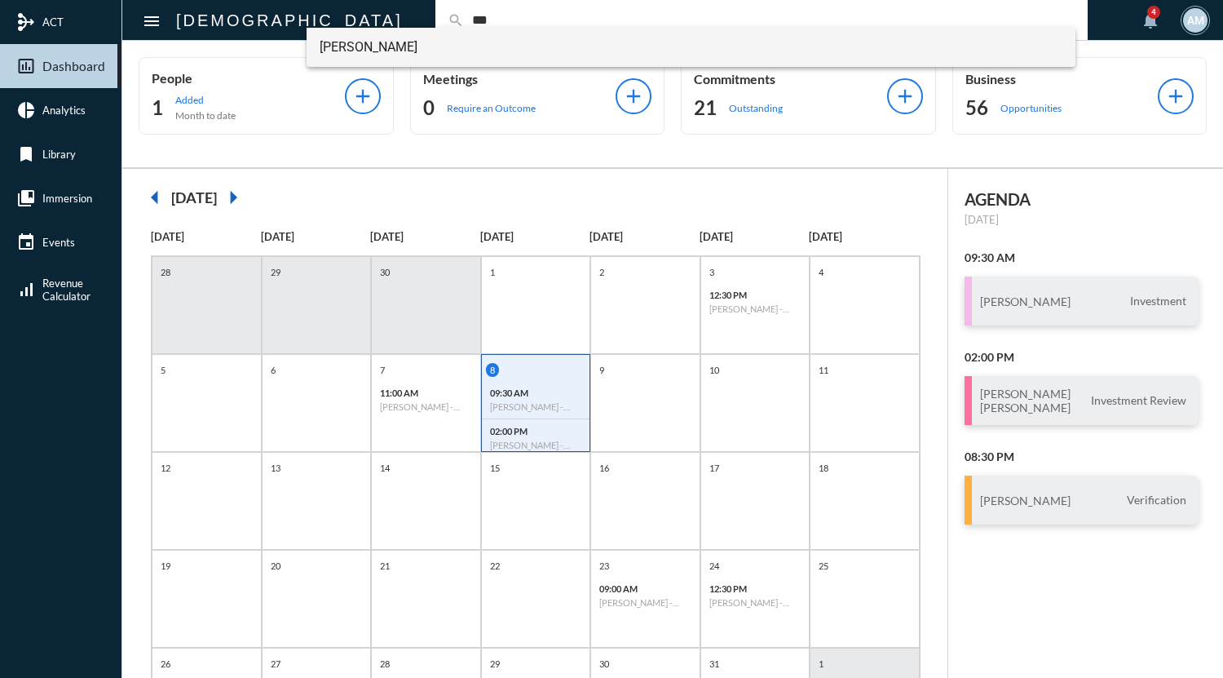
click at [378, 48] on span "[PERSON_NAME]" at bounding box center [691, 47] width 743 height 39
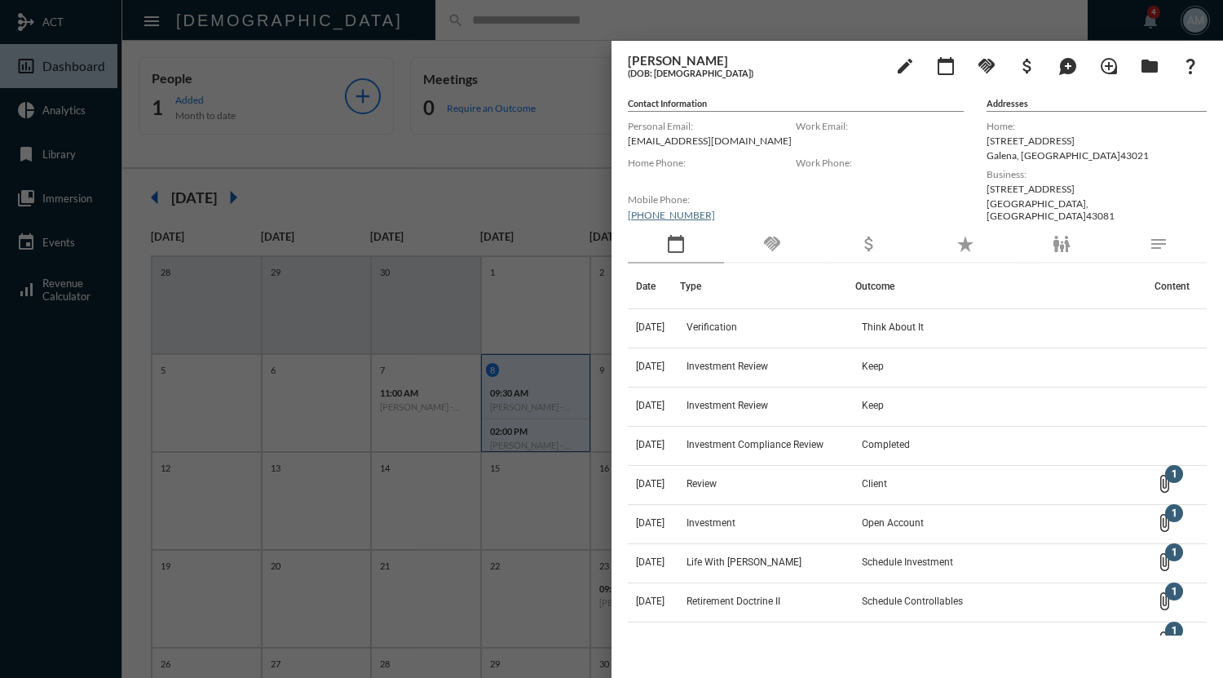
click at [569, 25] on div at bounding box center [611, 339] width 1223 height 678
